Goal: Task Accomplishment & Management: Use online tool/utility

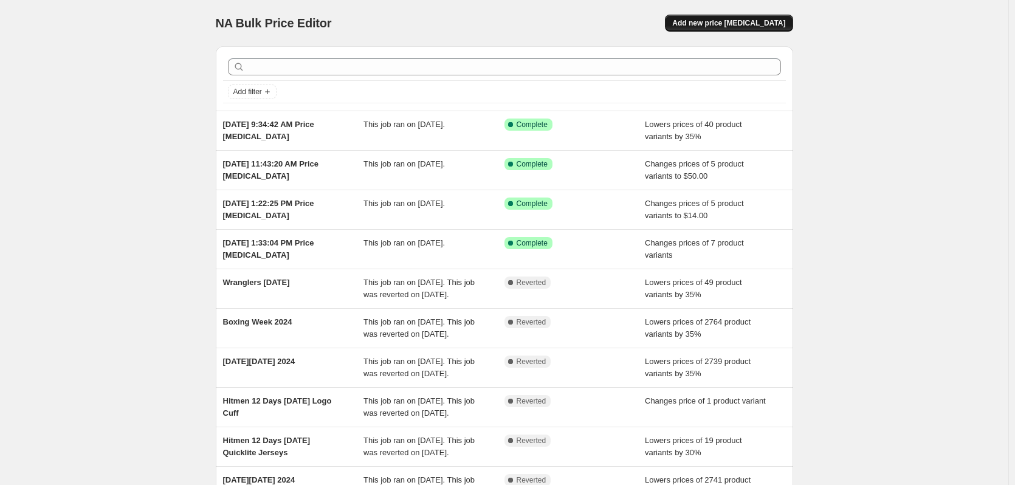
click at [731, 21] on span "Add new price change job" at bounding box center [728, 23] width 113 height 10
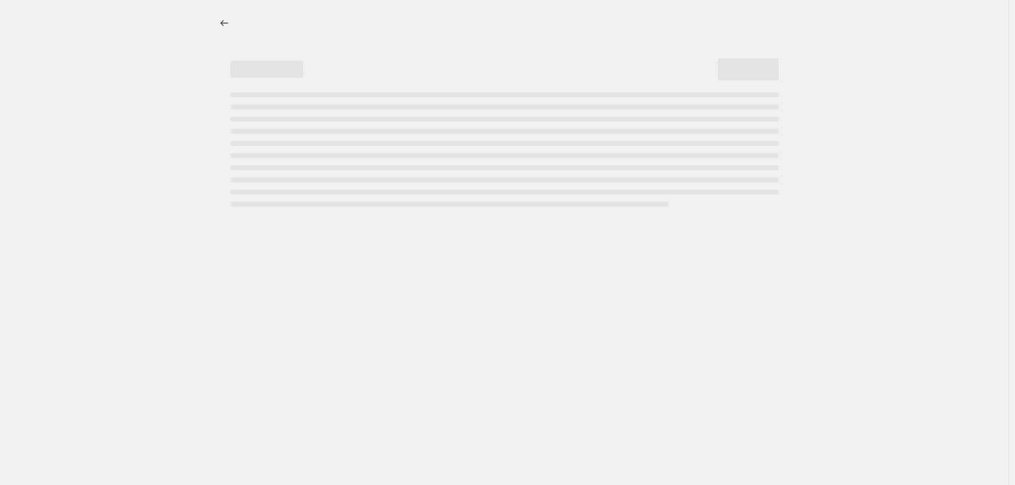
select select "percentage"
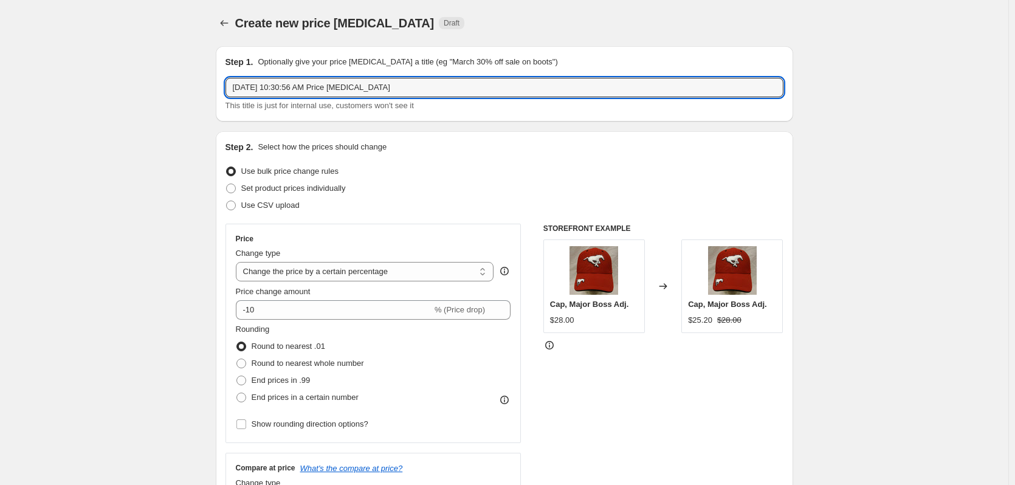
drag, startPoint x: 413, startPoint y: 83, endPoint x: 183, endPoint y: 95, distance: 230.0
type input "Sep. 21 Game Special"
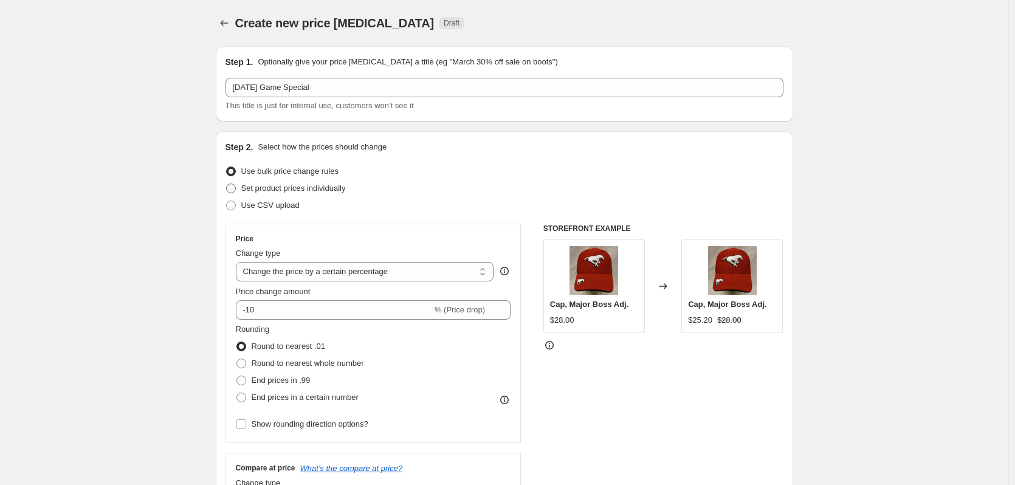
click at [278, 192] on span "Set product prices individually" at bounding box center [293, 187] width 105 height 9
click at [227, 184] on input "Set product prices individually" at bounding box center [226, 183] width 1 height 1
radio input "true"
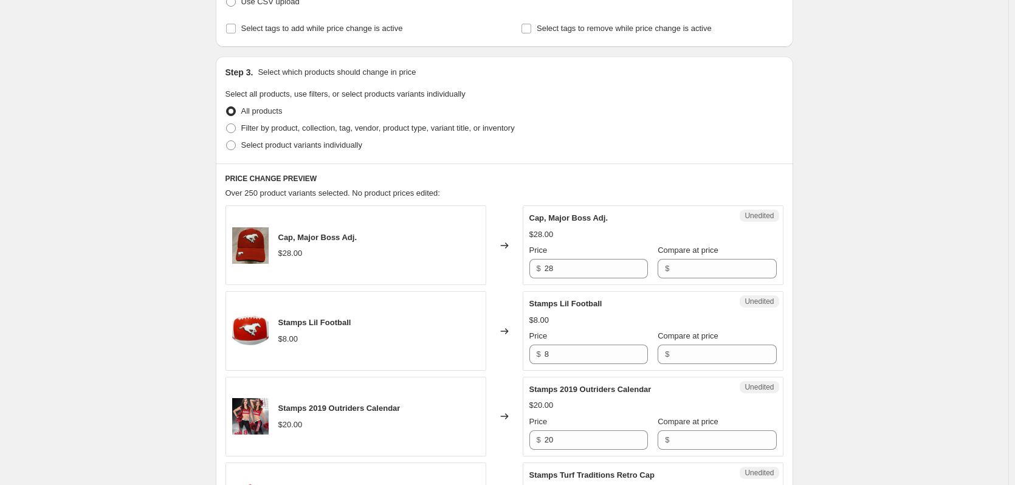
scroll to position [182, 0]
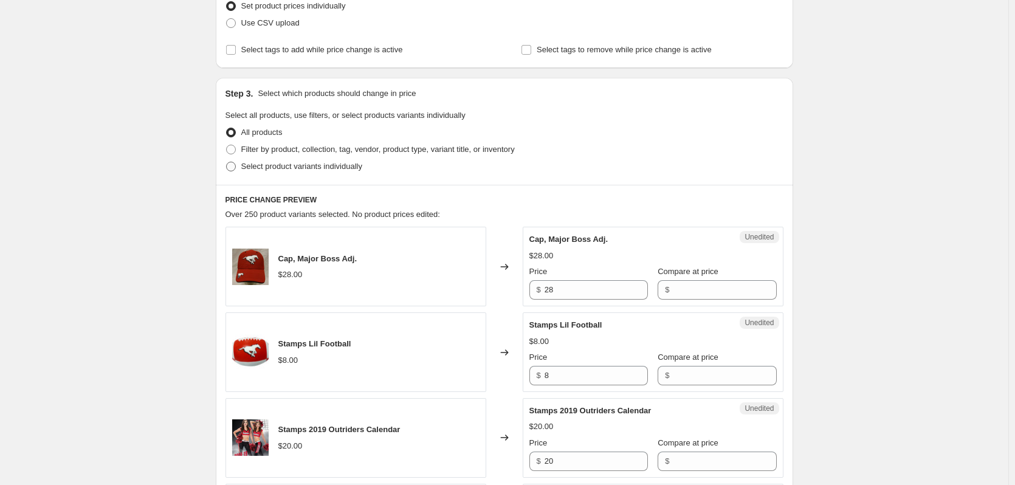
click at [259, 165] on span "Select product variants individually" at bounding box center [301, 166] width 121 height 9
click at [227, 162] on input "Select product variants individually" at bounding box center [226, 162] width 1 height 1
radio input "true"
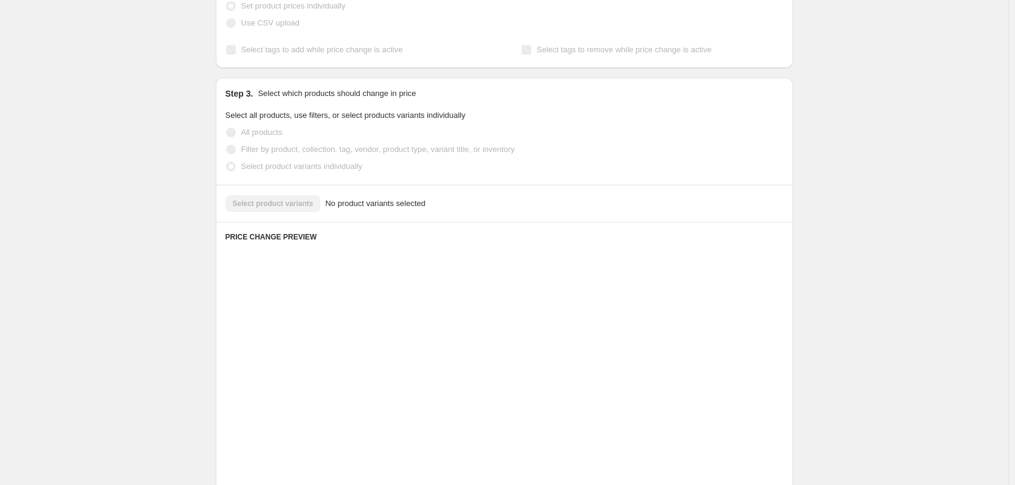
scroll to position [153, 0]
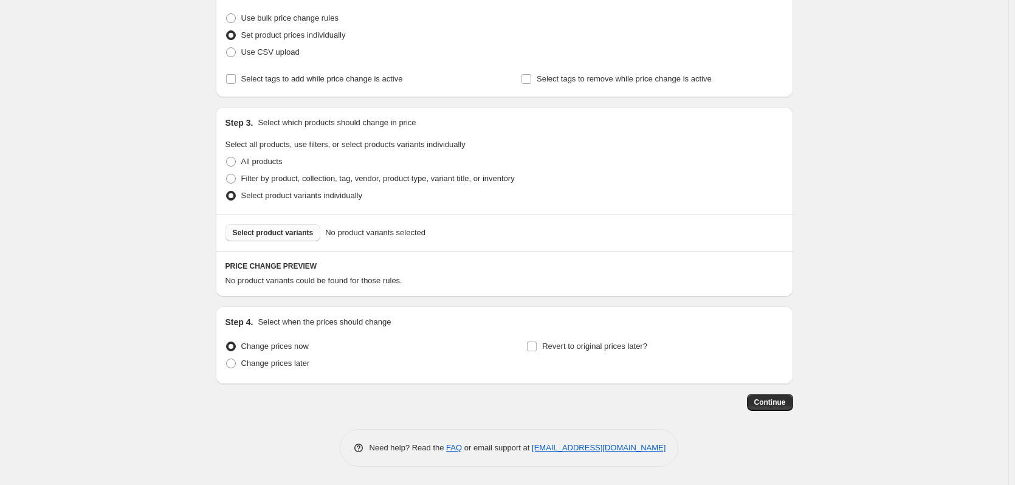
click at [272, 235] on span "Select product variants" at bounding box center [273, 233] width 81 height 10
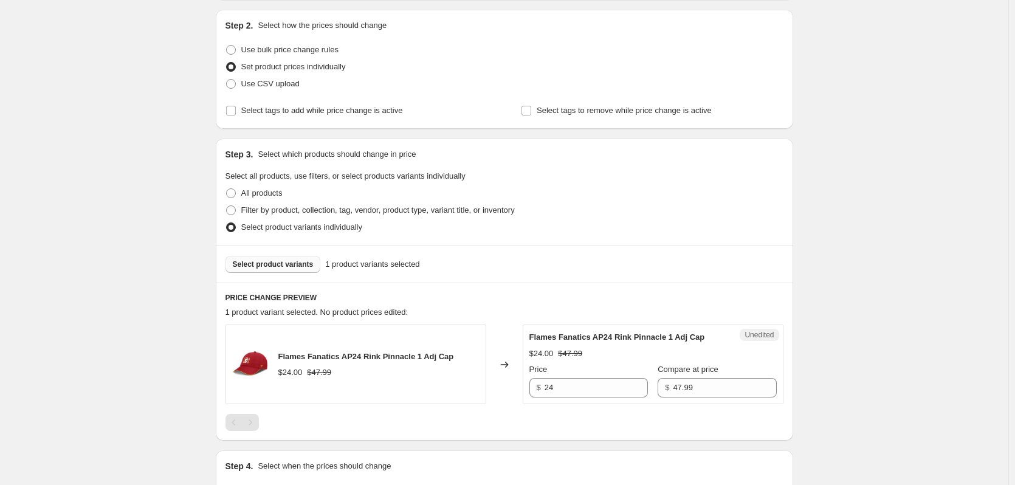
scroll to position [266, 0]
